Goal: Information Seeking & Learning: Learn about a topic

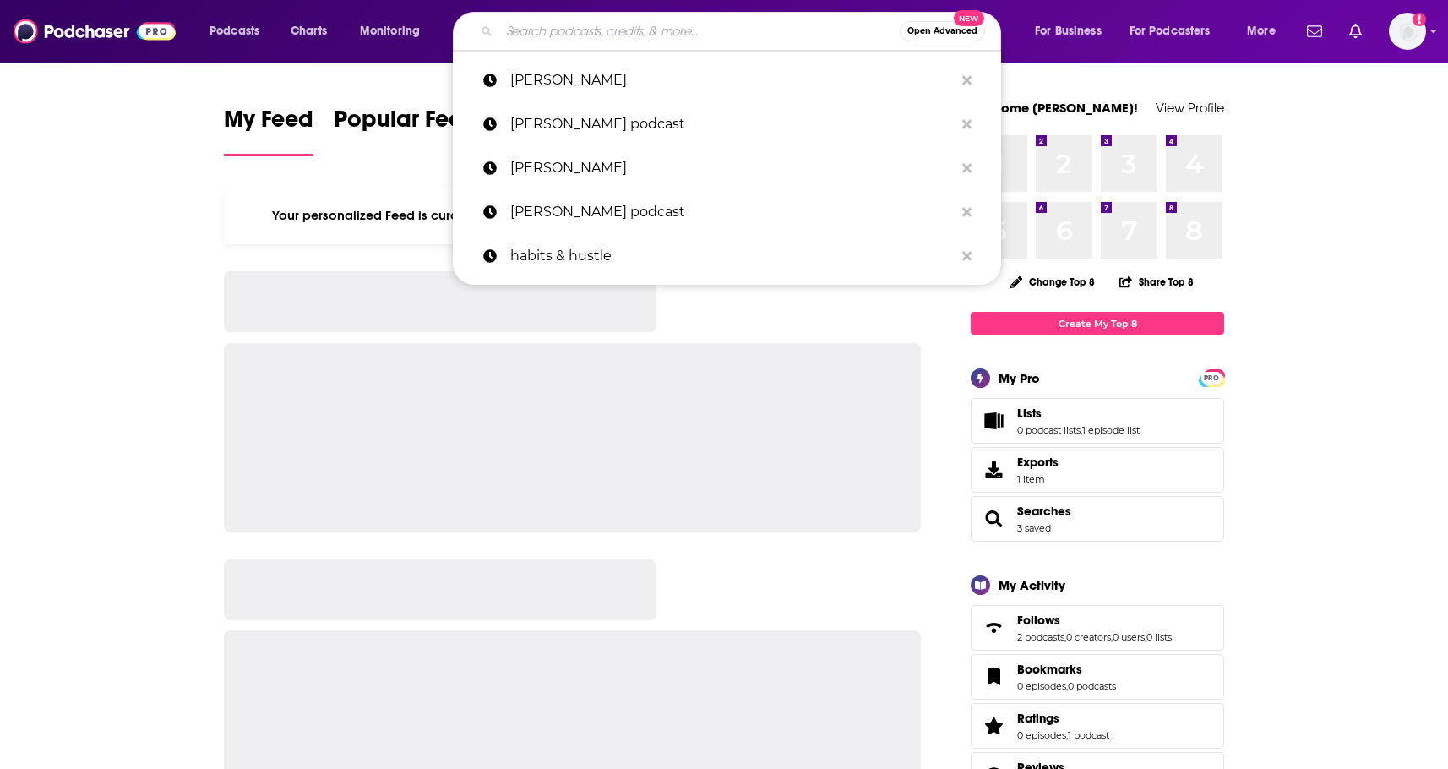
click at [731, 36] on input "Search podcasts, credits, & more..." at bounding box center [699, 31] width 400 height 27
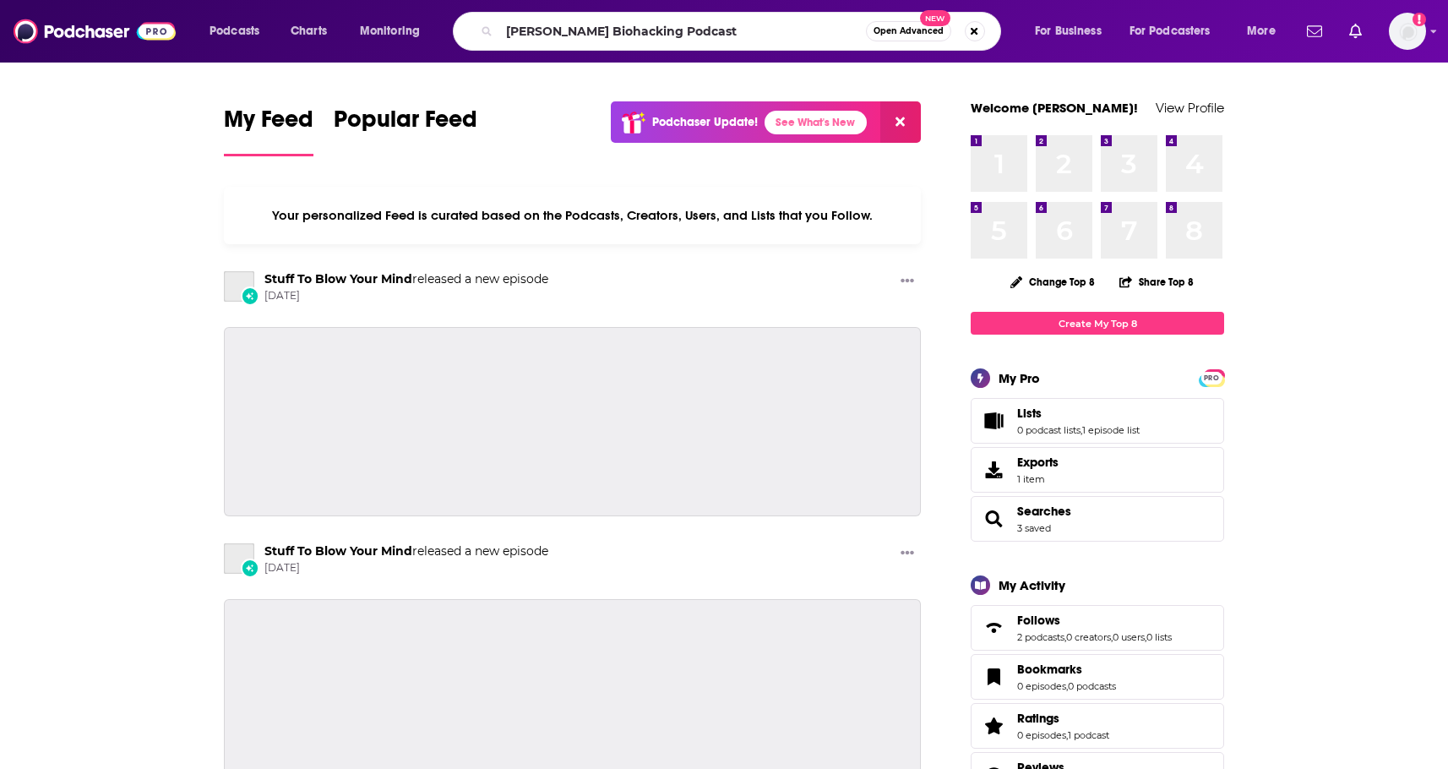
type input "[PERSON_NAME] Biohacking Podcast"
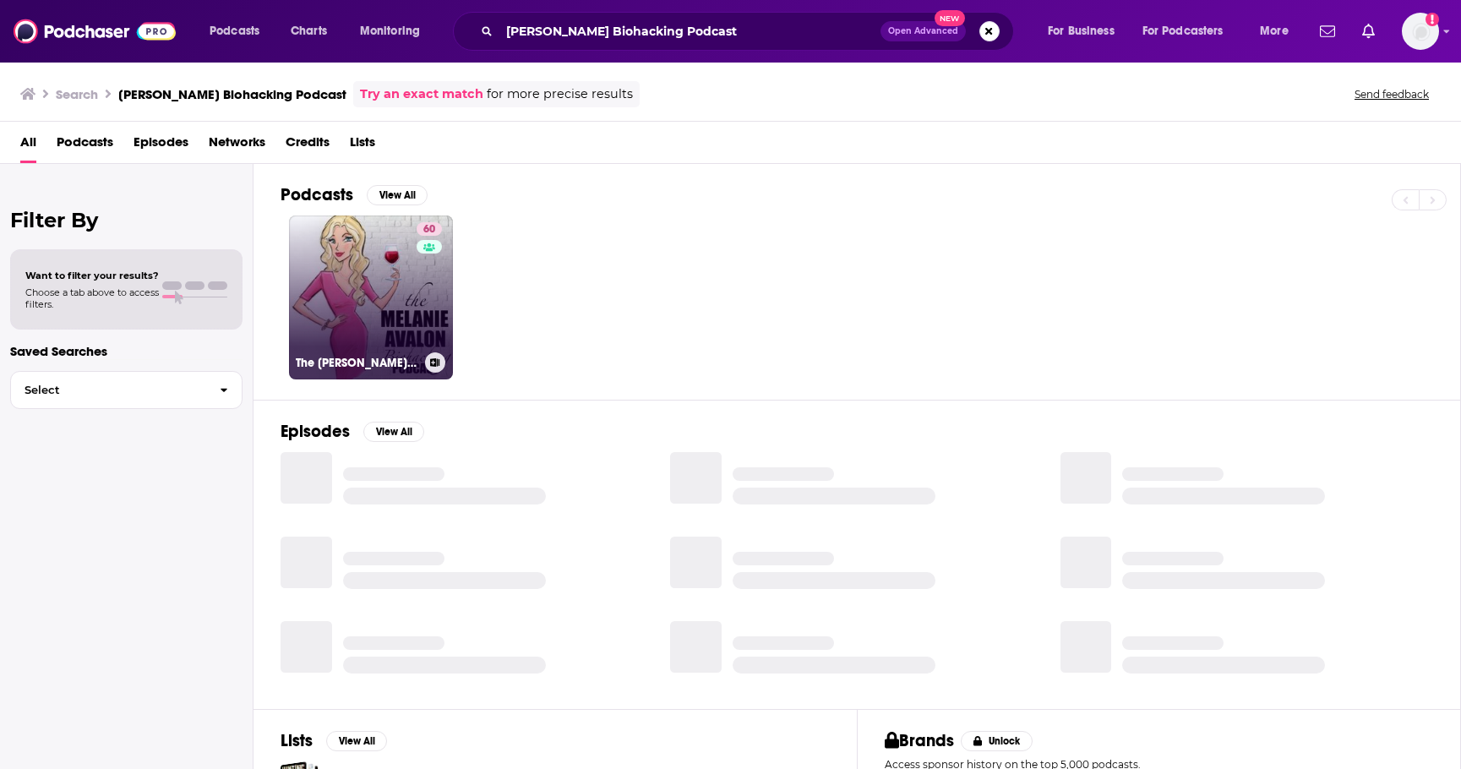
click at [351, 273] on link "60 The [PERSON_NAME] Biohacking Podcast" at bounding box center [371, 297] width 164 height 164
